Goal: Use online tool/utility: Utilize a website feature to perform a specific function

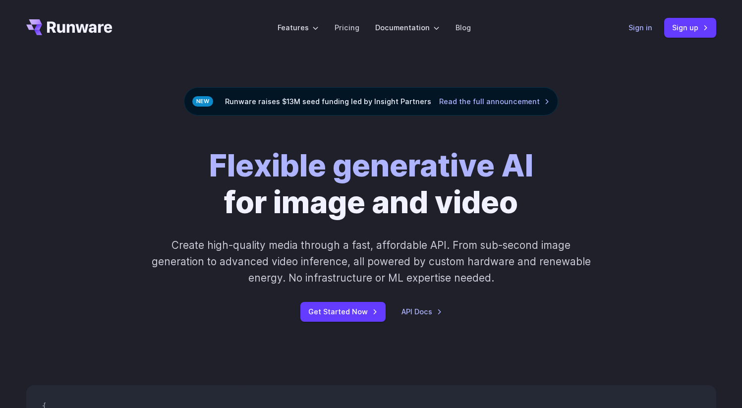
click at [644, 29] on link "Sign in" at bounding box center [640, 27] width 24 height 11
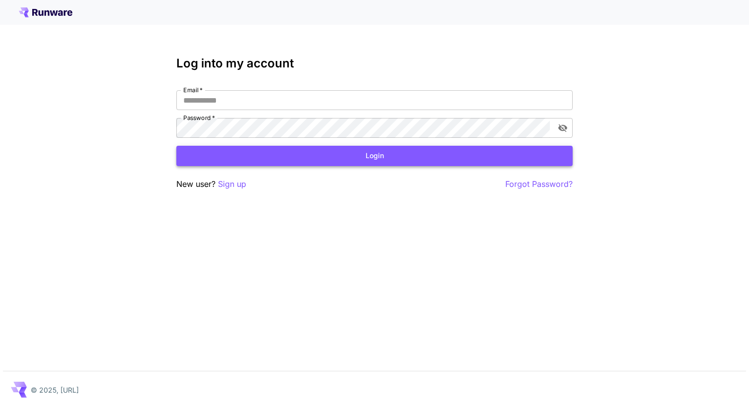
type input "**********"
click at [312, 161] on button "Login" at bounding box center [374, 156] width 396 height 20
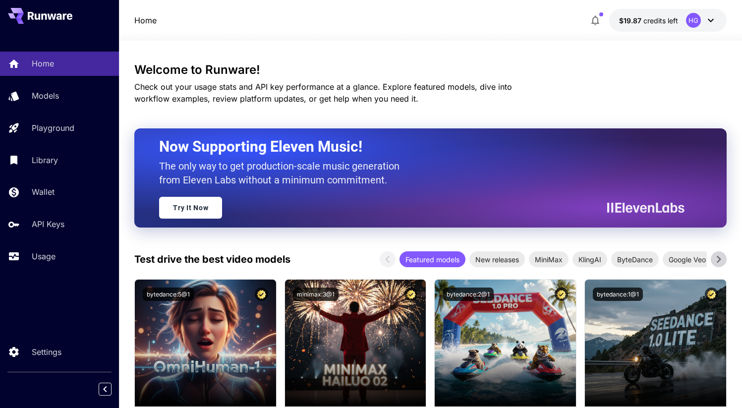
scroll to position [45, 0]
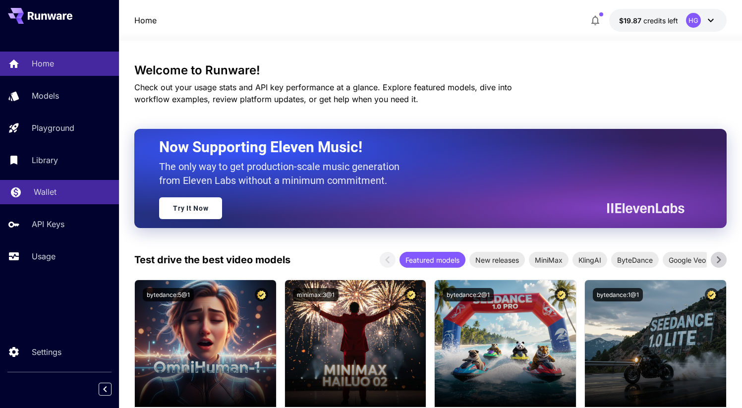
click at [37, 188] on p "Wallet" at bounding box center [45, 192] width 23 height 12
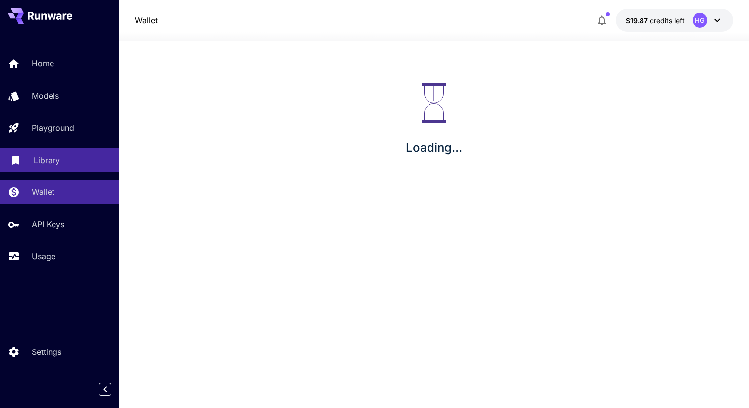
click at [42, 166] on link "Library" at bounding box center [59, 160] width 119 height 24
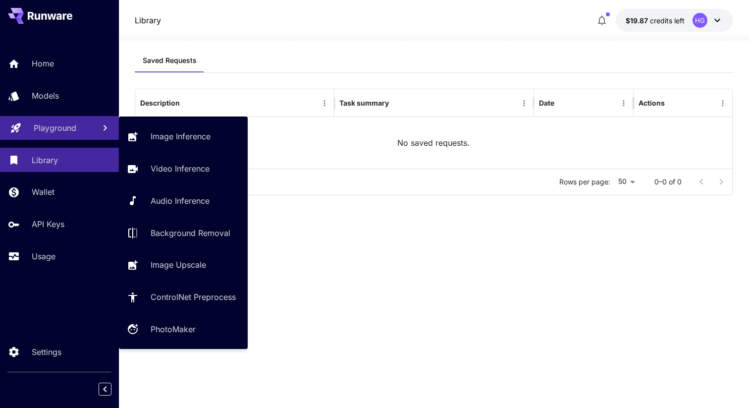
click at [52, 132] on p "Playground" at bounding box center [55, 128] width 43 height 12
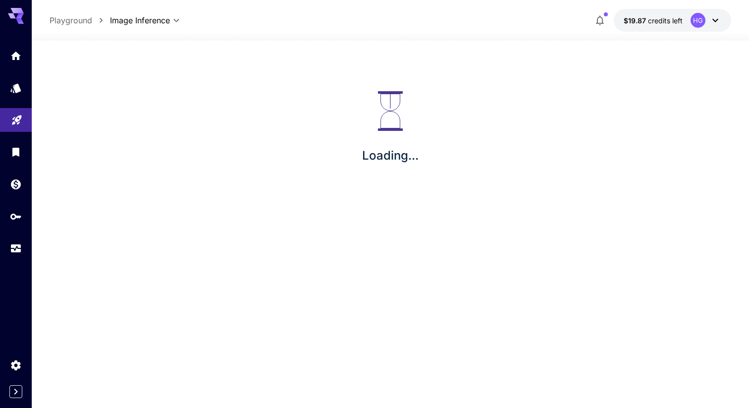
click at [45, 96] on section "Loading..." at bounding box center [391, 224] width 718 height 367
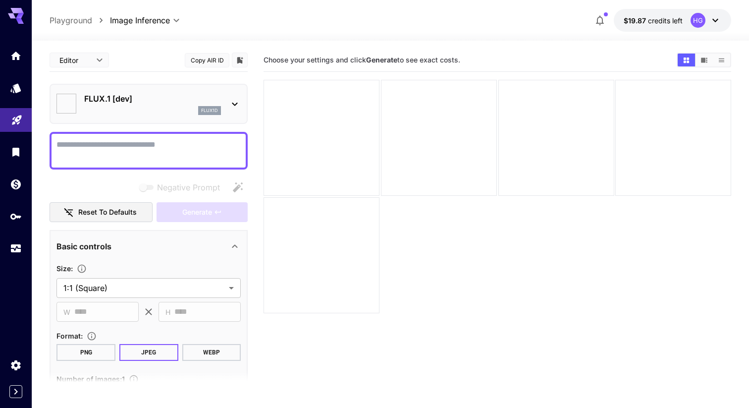
type input "**********"
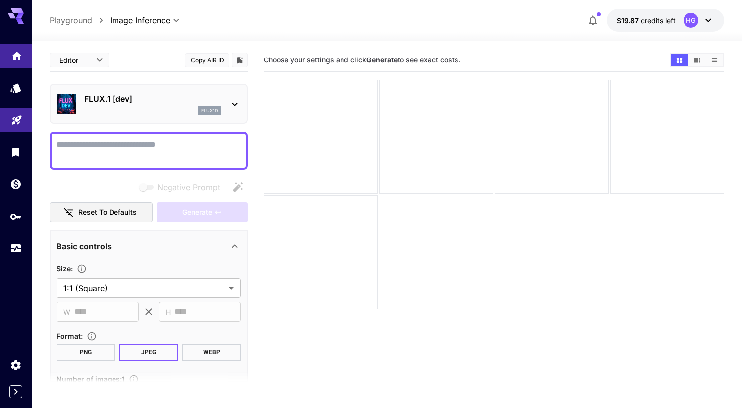
click at [17, 54] on icon "Home" at bounding box center [17, 53] width 12 height 12
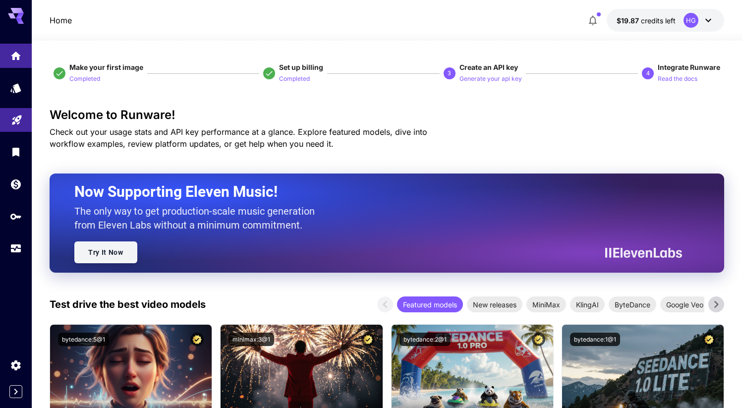
click at [116, 249] on link "Try It Now" at bounding box center [105, 252] width 63 height 22
